Goal: Navigation & Orientation: Find specific page/section

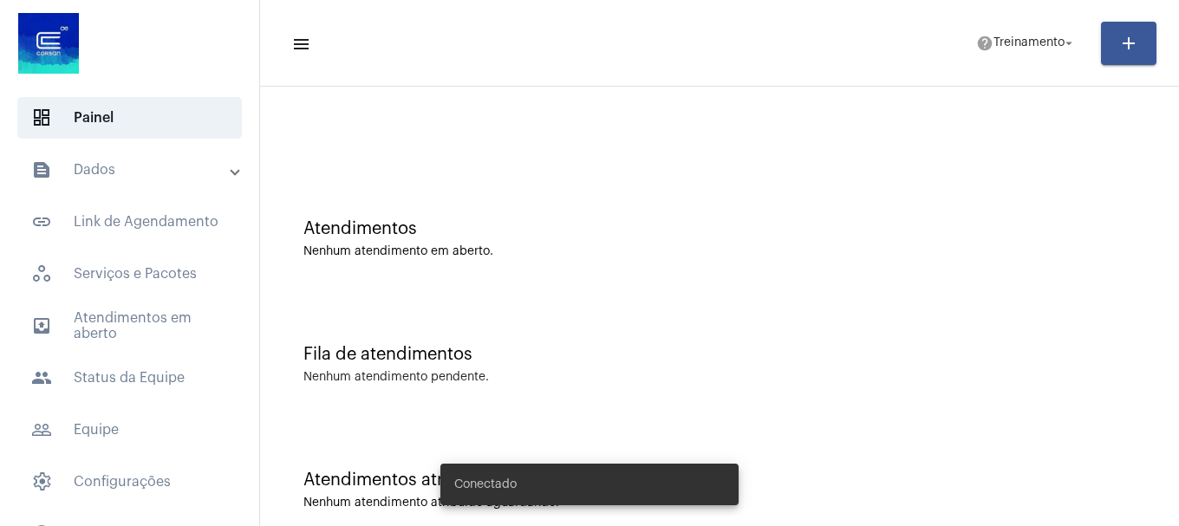
scroll to position [55, 0]
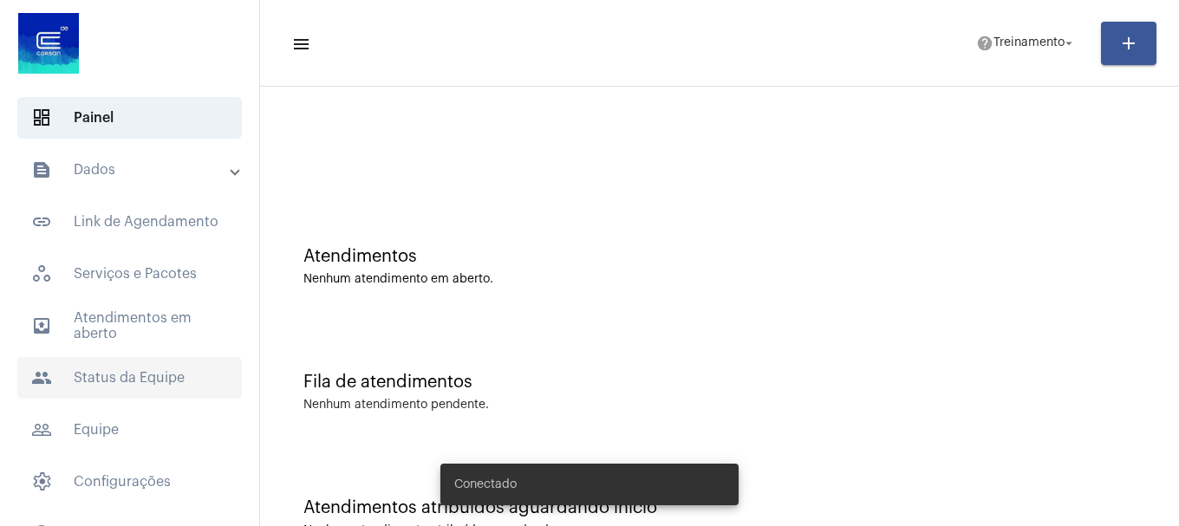
click at [98, 376] on span "people Status da Equipe" at bounding box center [129, 378] width 225 height 42
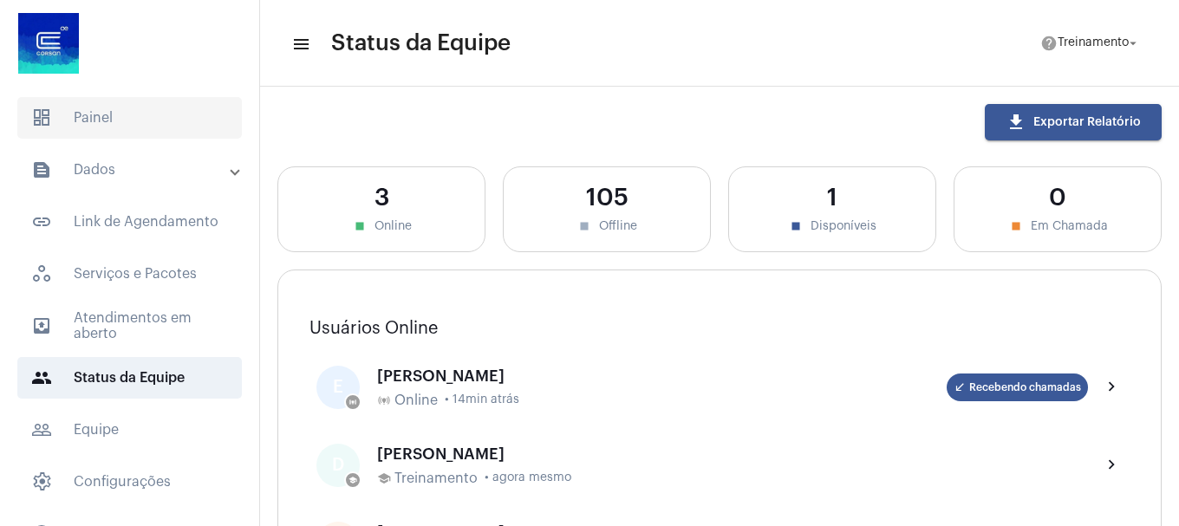
click at [129, 130] on span "dashboard Painel" at bounding box center [129, 118] width 225 height 42
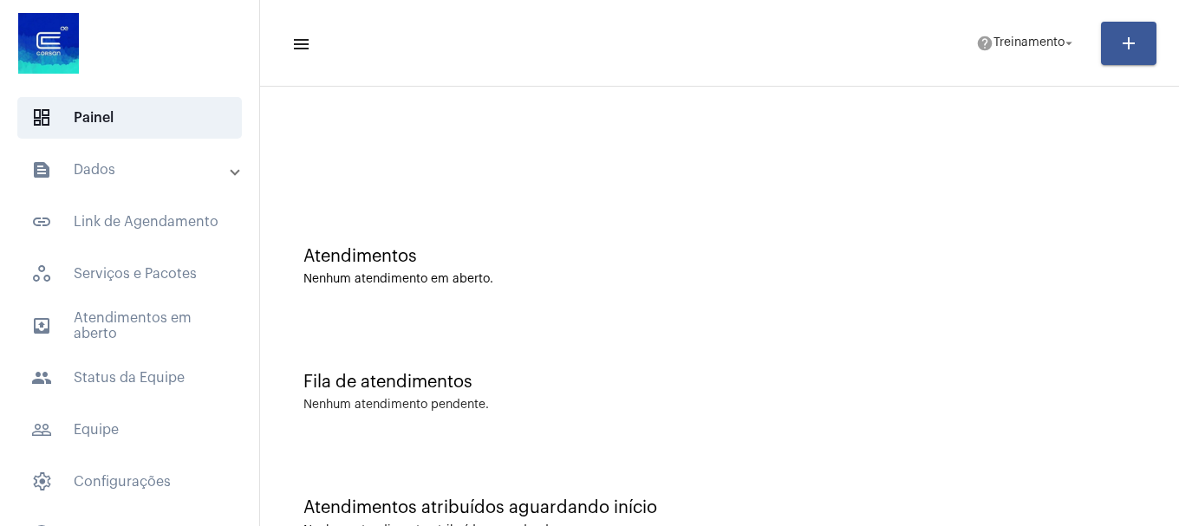
click at [125, 163] on mat-panel-title "text_snippet_outlined Dados" at bounding box center [131, 170] width 200 height 21
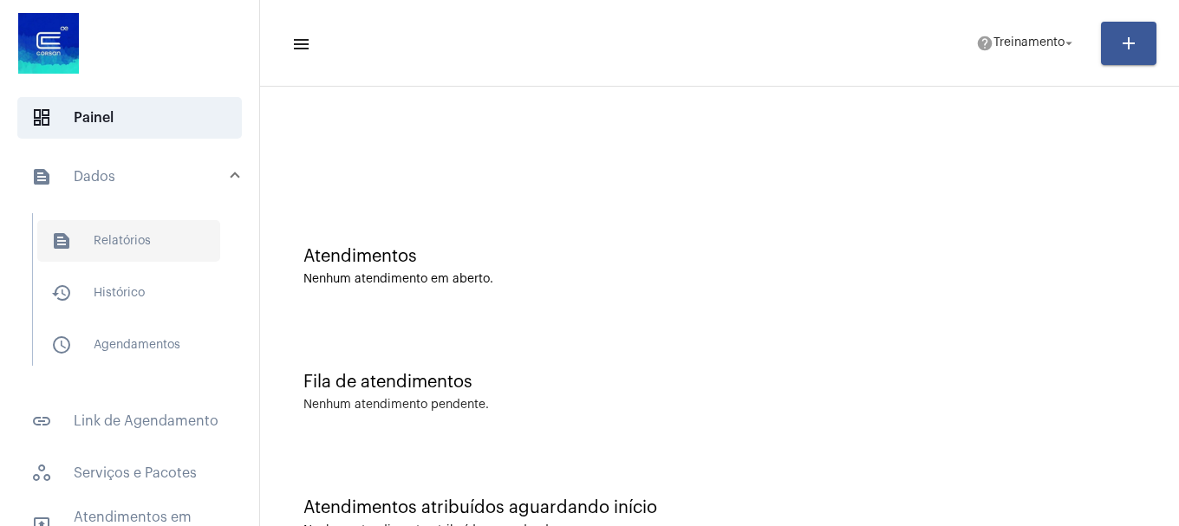
click at [131, 243] on span "text_snippet_outlined Relatórios" at bounding box center [128, 241] width 183 height 42
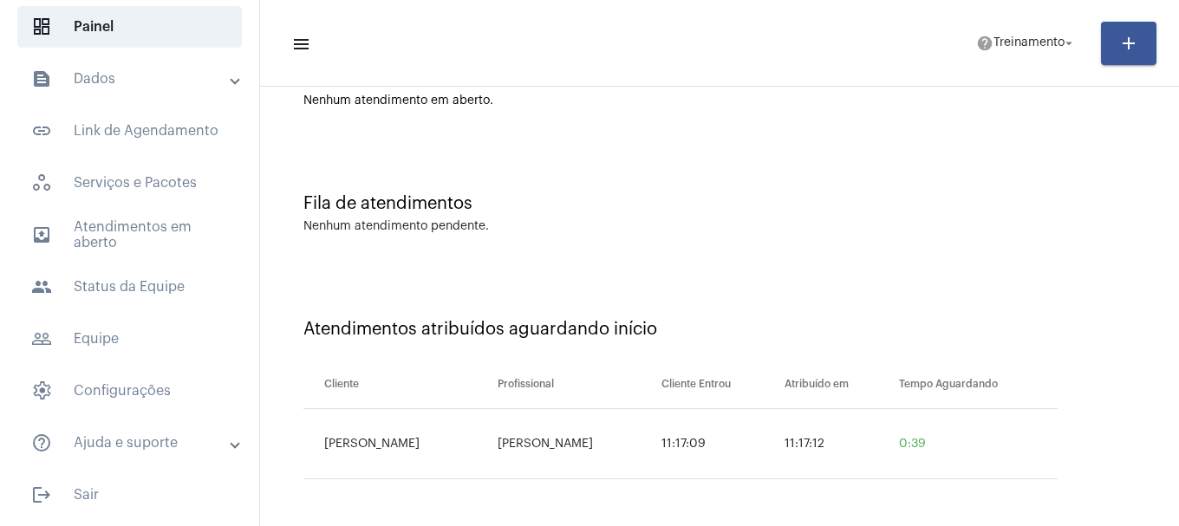
scroll to position [55, 0]
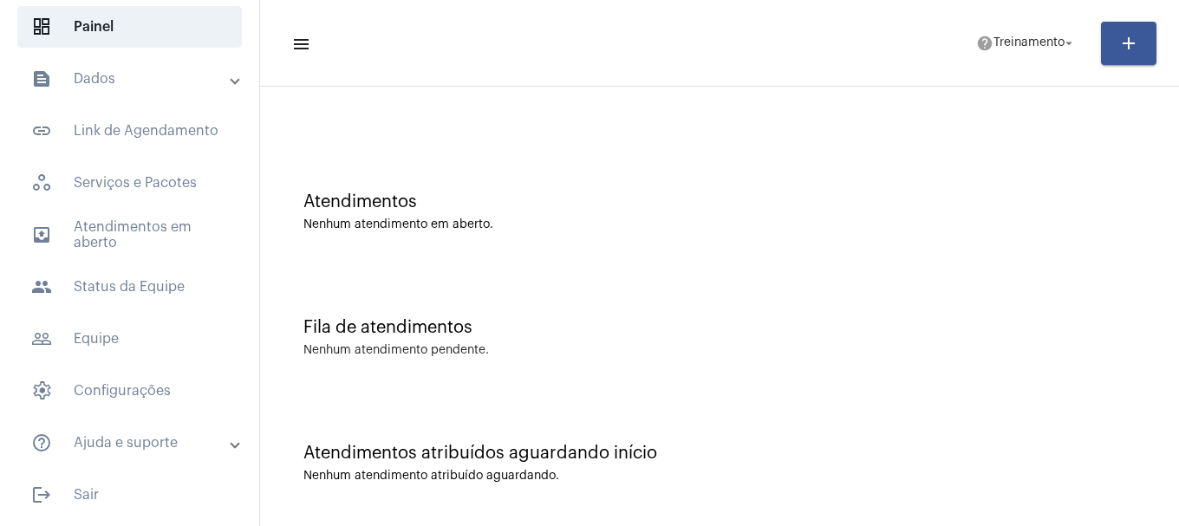
click at [861, 228] on div "Nenhum atendimento em aberto." at bounding box center [719, 224] width 832 height 13
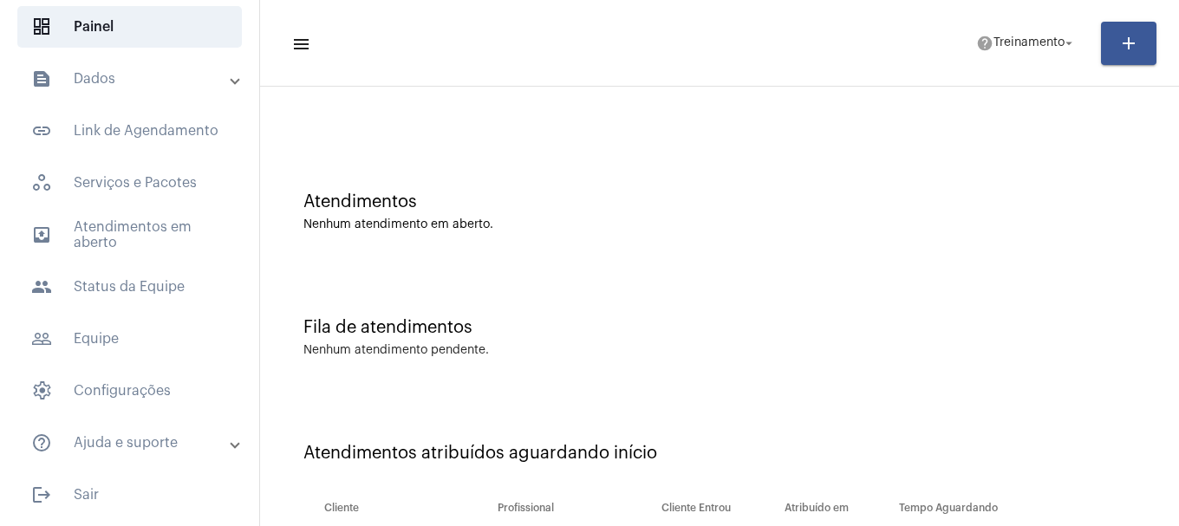
scroll to position [179, 0]
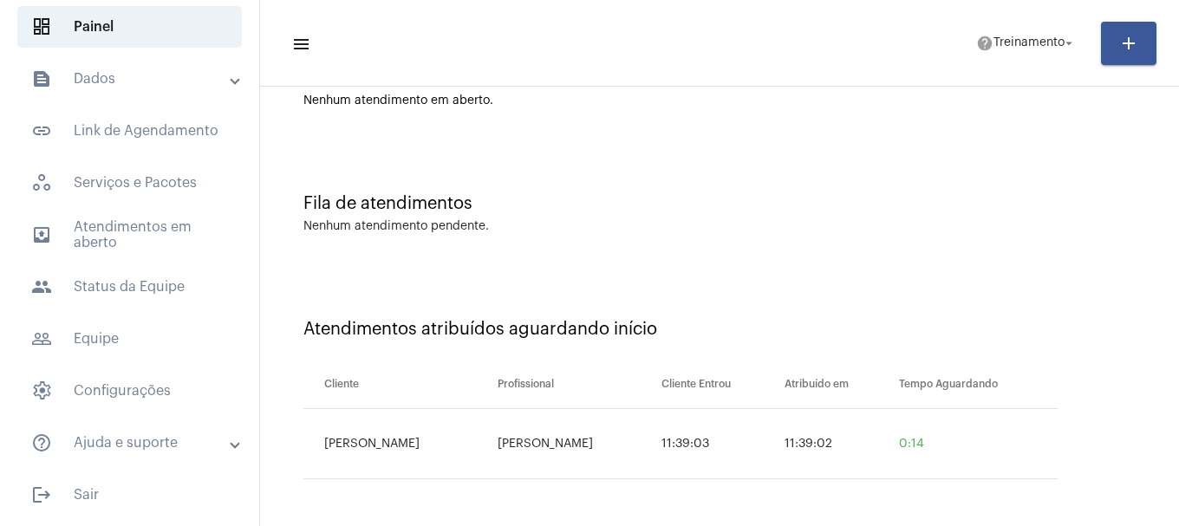
drag, startPoint x: 522, startPoint y: 439, endPoint x: 684, endPoint y: 437, distance: 162.1
click at [657, 437] on td "[PERSON_NAME]" at bounding box center [575, 444] width 164 height 70
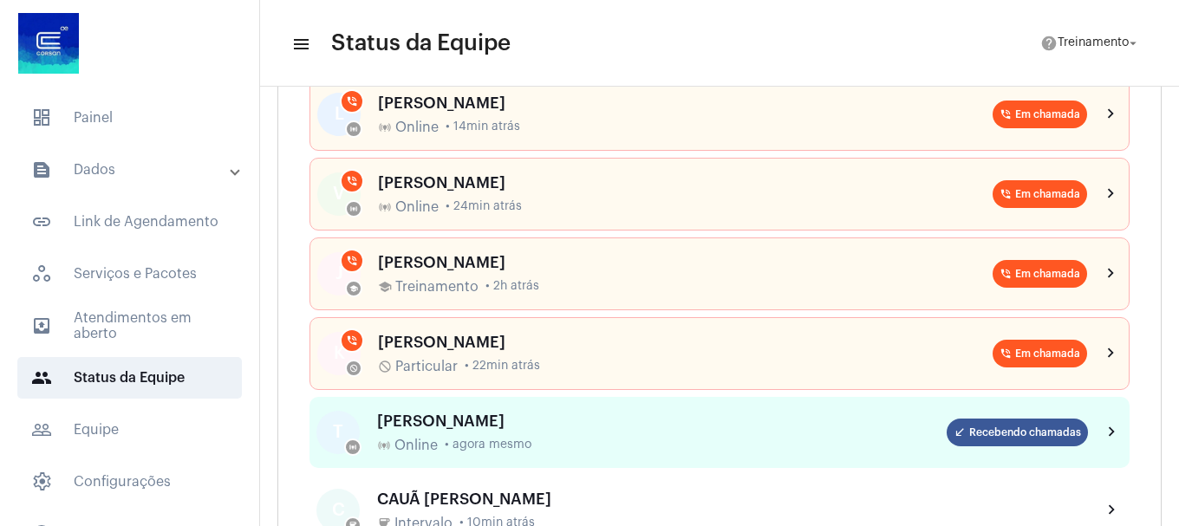
scroll to position [520, 0]
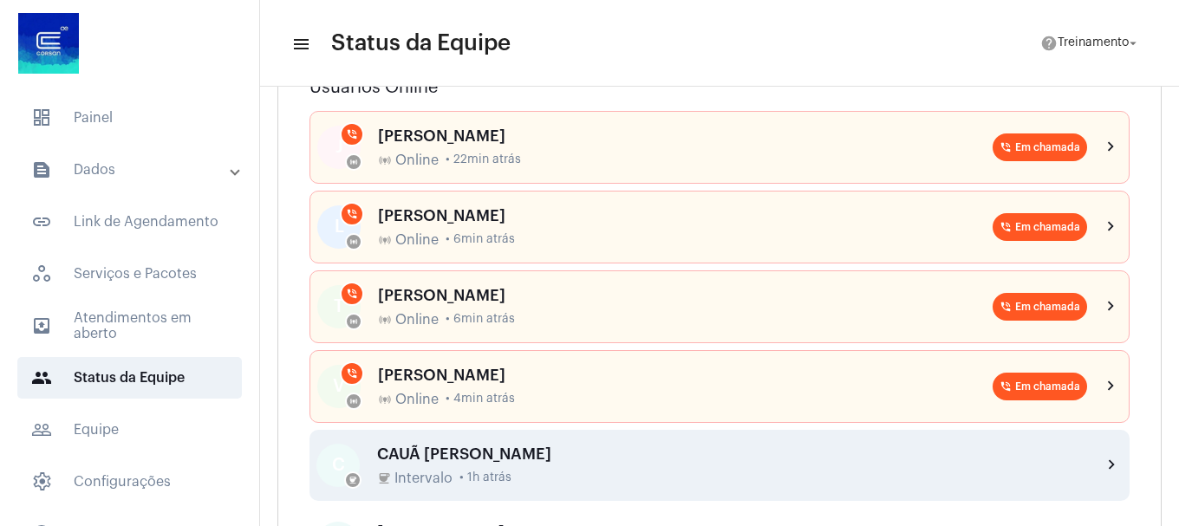
scroll to position [347, 0]
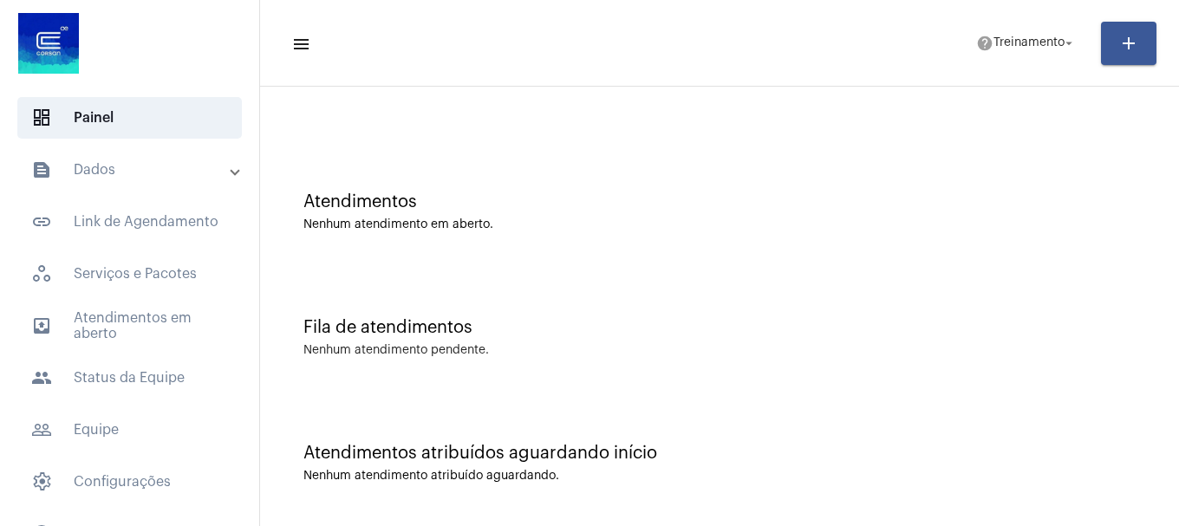
scroll to position [55, 0]
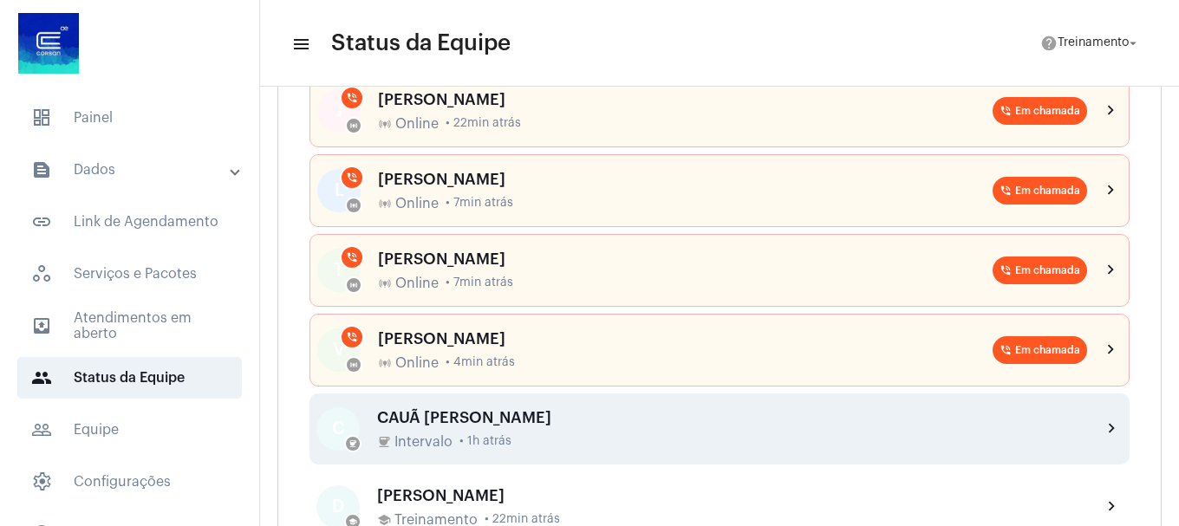
scroll to position [260, 0]
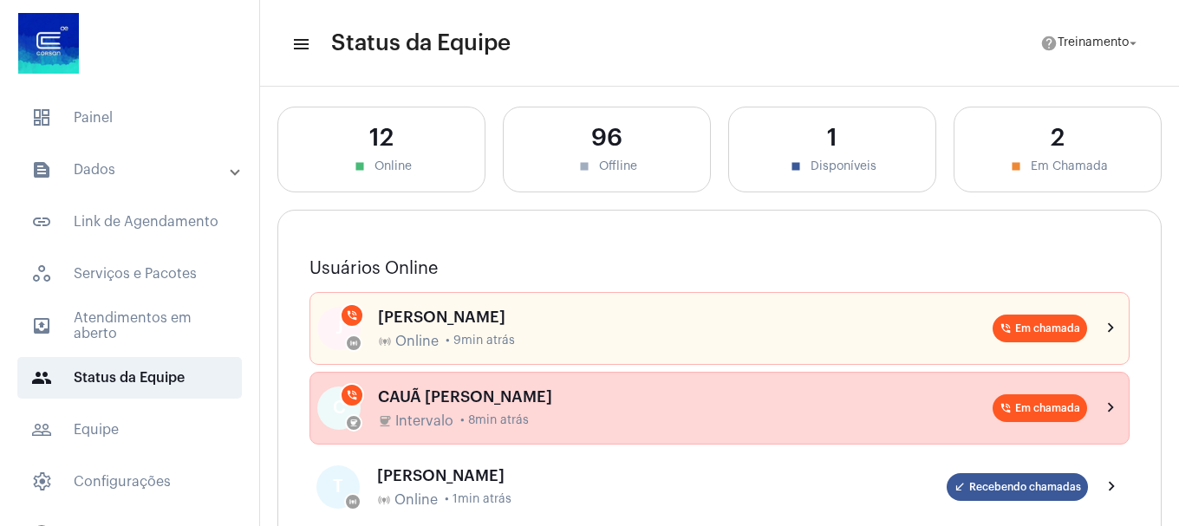
scroll to position [260, 0]
